Goal: Task Accomplishment & Management: Manage account settings

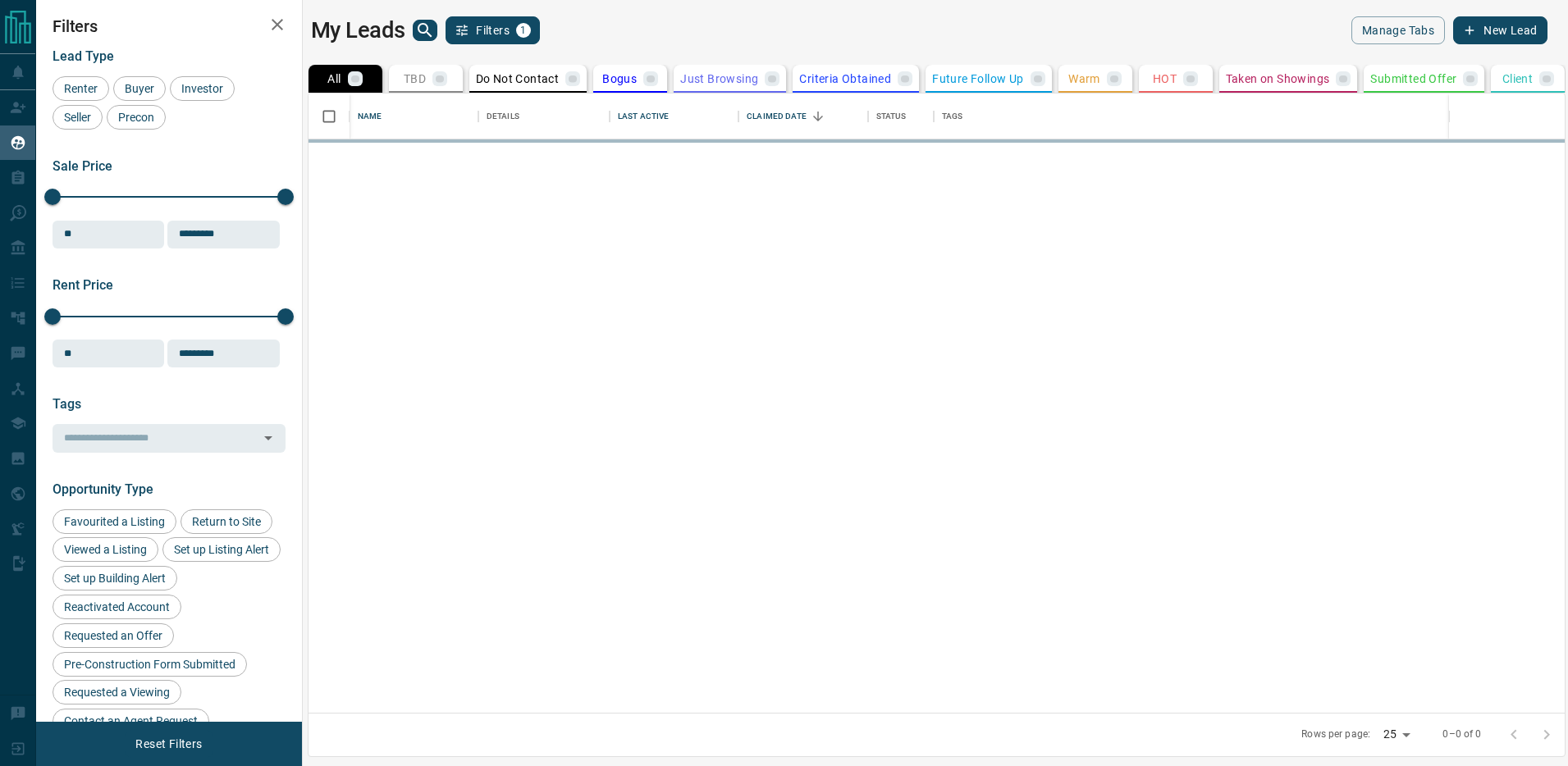
scroll to position [619, 1258]
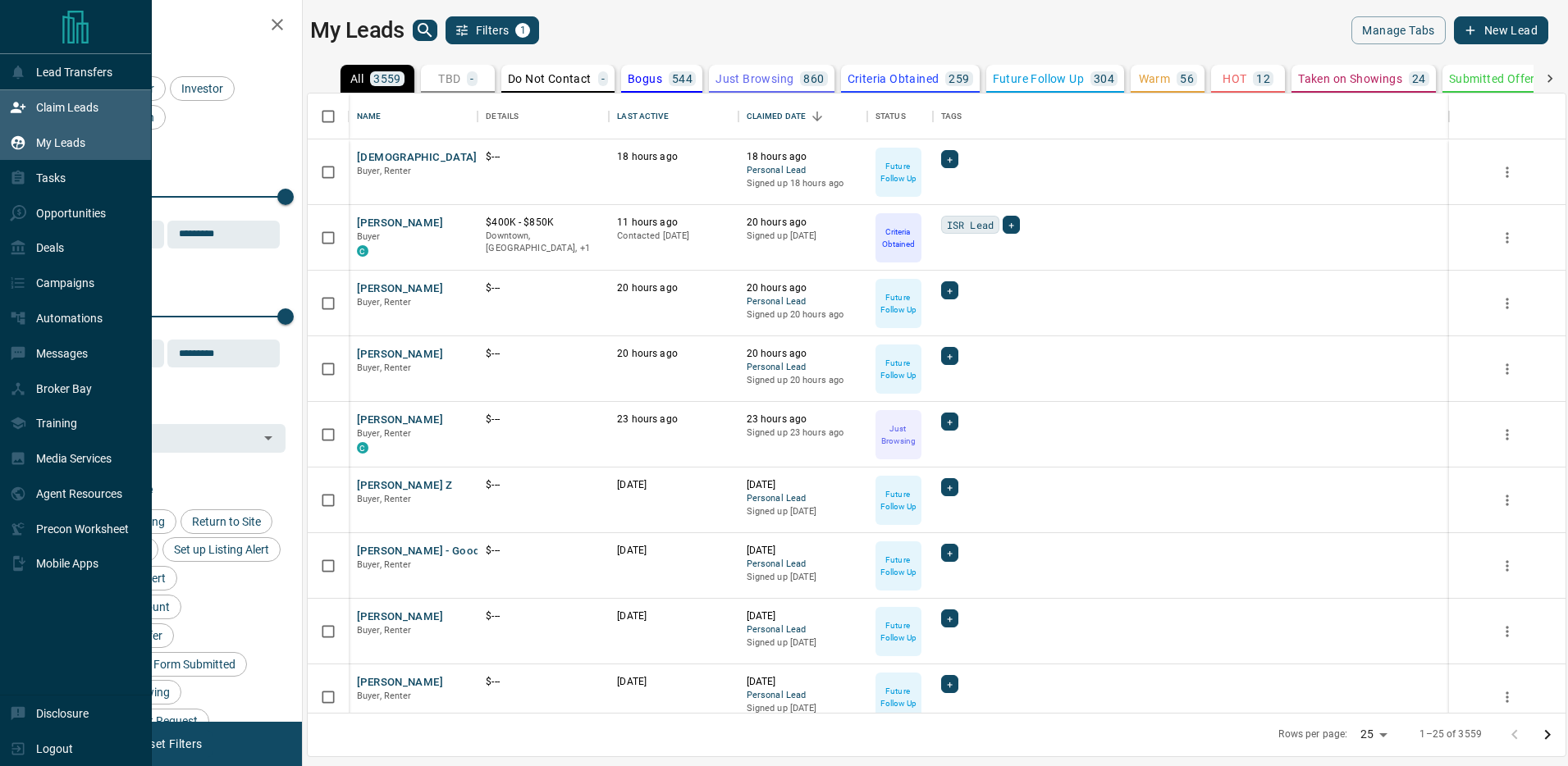
click at [20, 110] on icon at bounding box center [18, 108] width 15 height 11
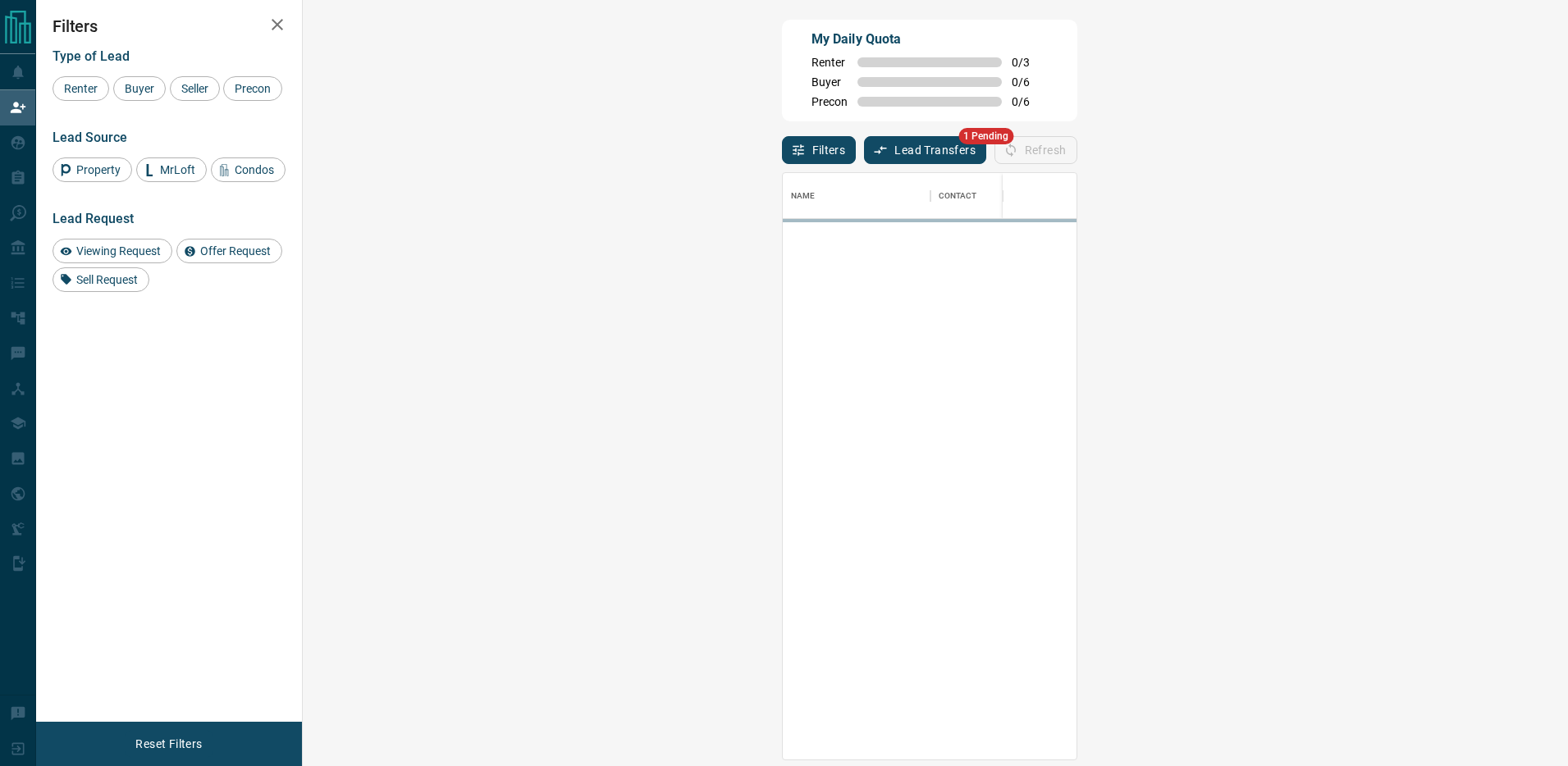
scroll to position [586, 1230]
click at [864, 146] on button "Lead Transfers" at bounding box center [925, 150] width 122 height 28
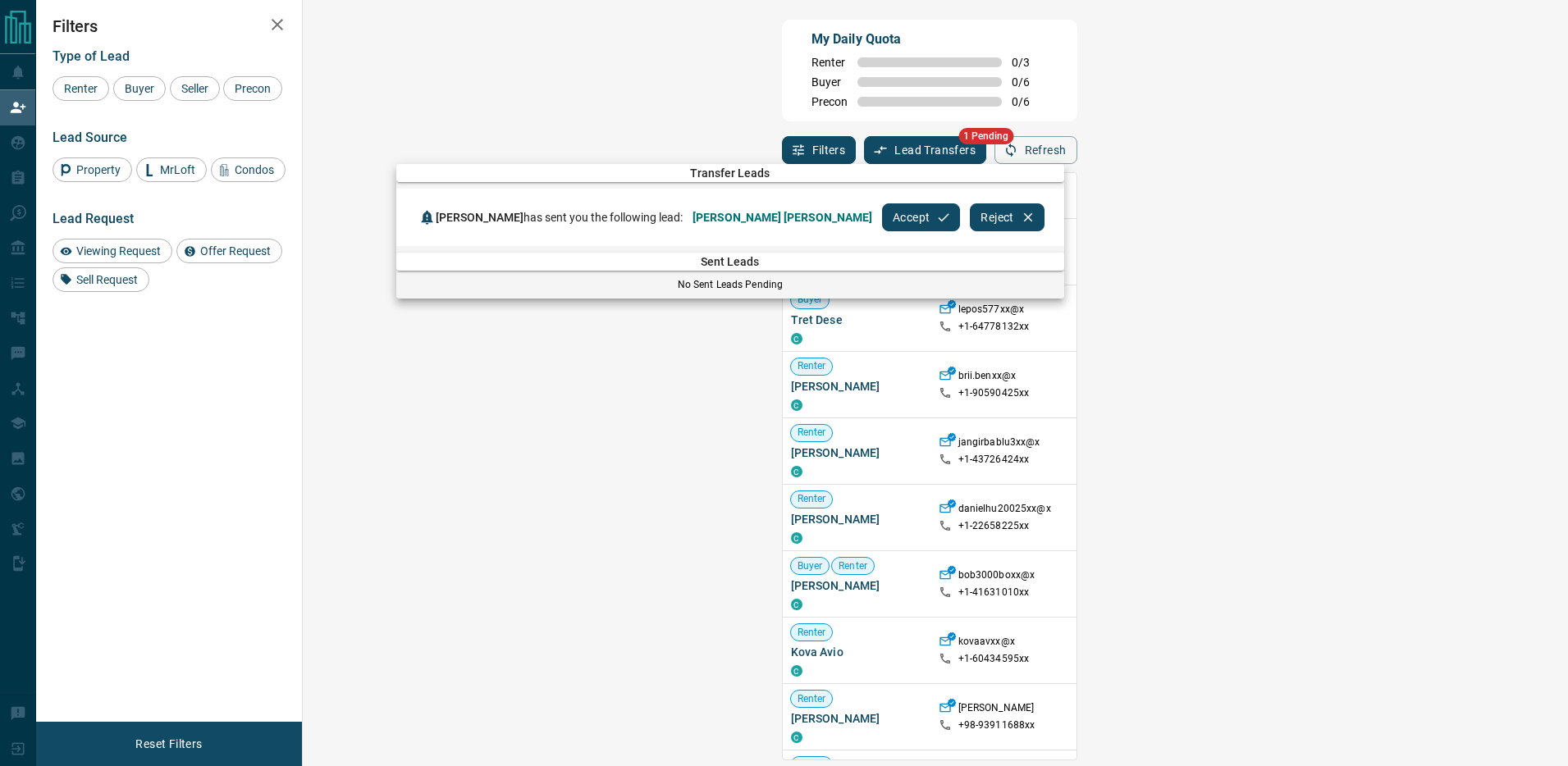
click at [882, 225] on button "Accept" at bounding box center [920, 217] width 78 height 28
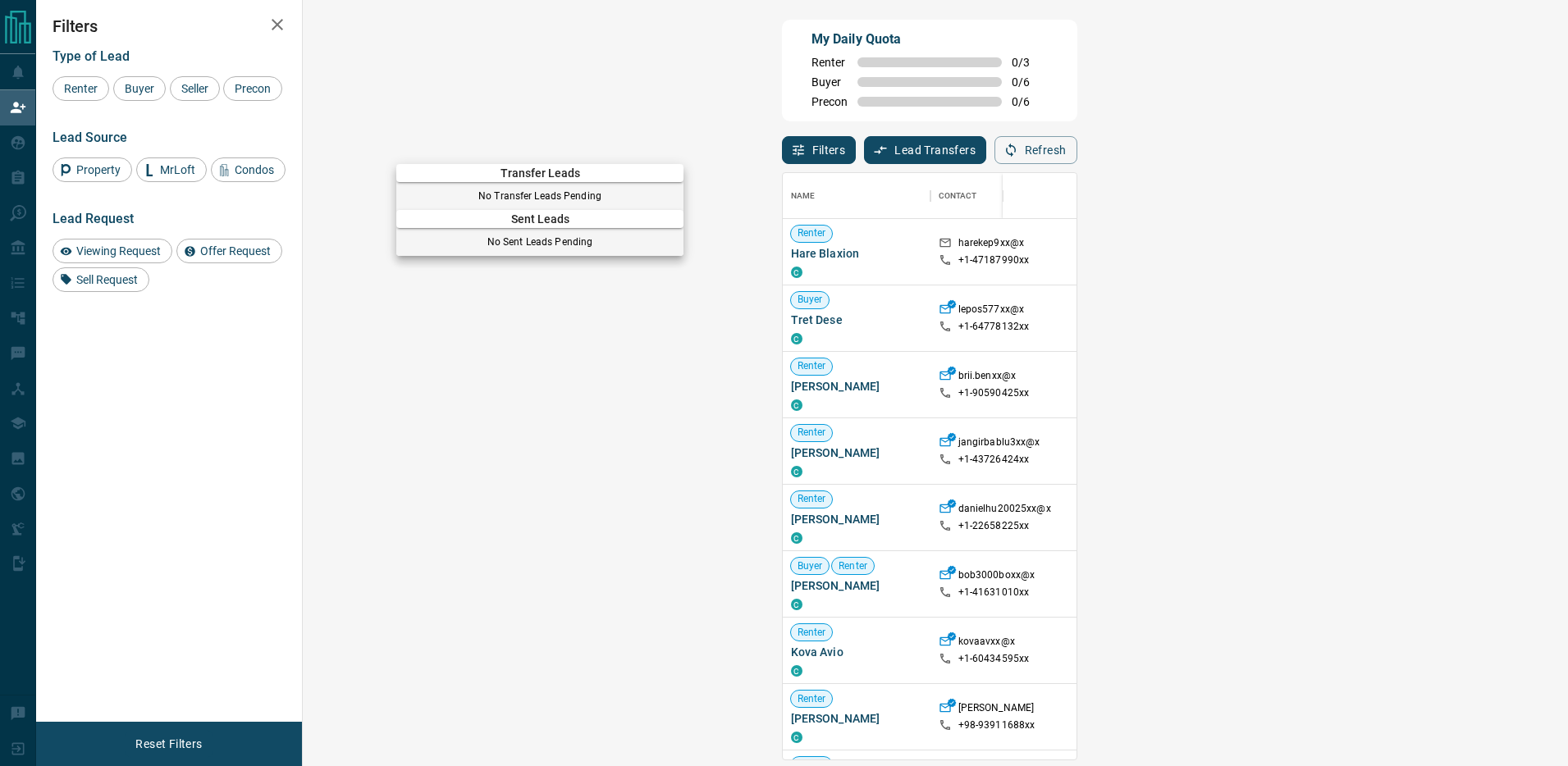
click at [22, 148] on div at bounding box center [784, 383] width 1568 height 766
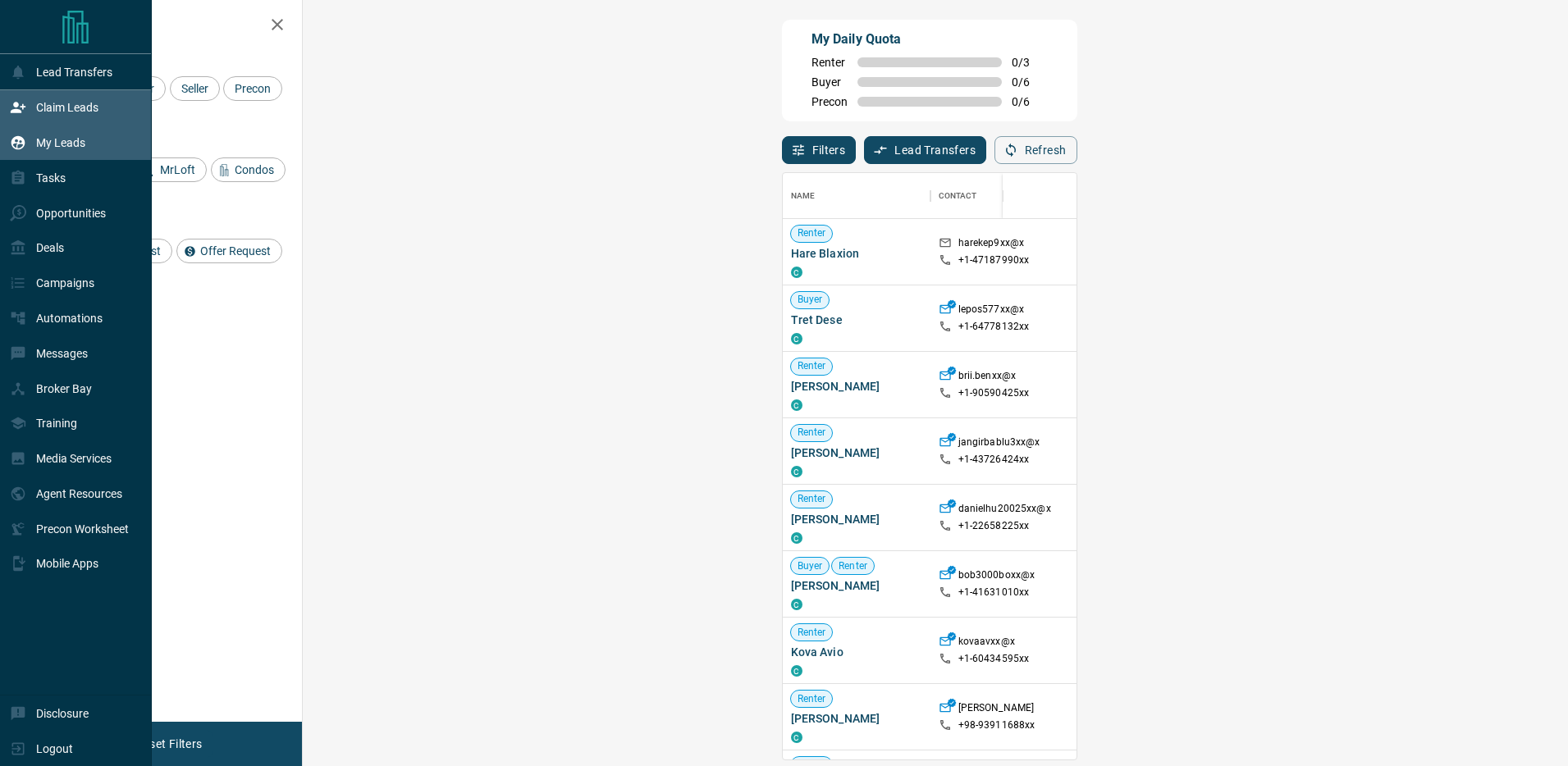
click at [35, 143] on div "My Leads" at bounding box center [47, 143] width 76 height 27
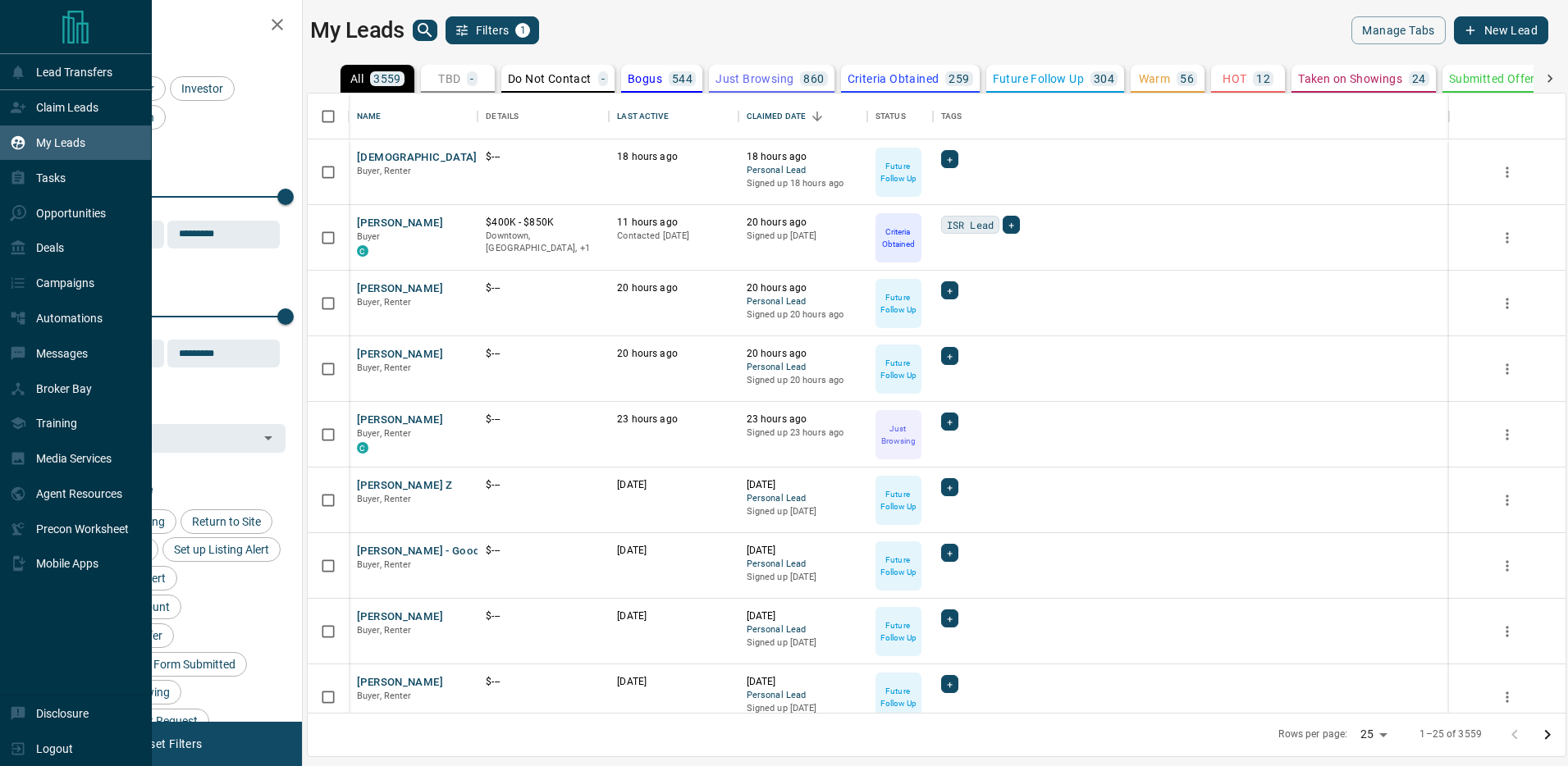
scroll to position [619, 1258]
